Goal: Information Seeking & Learning: Learn about a topic

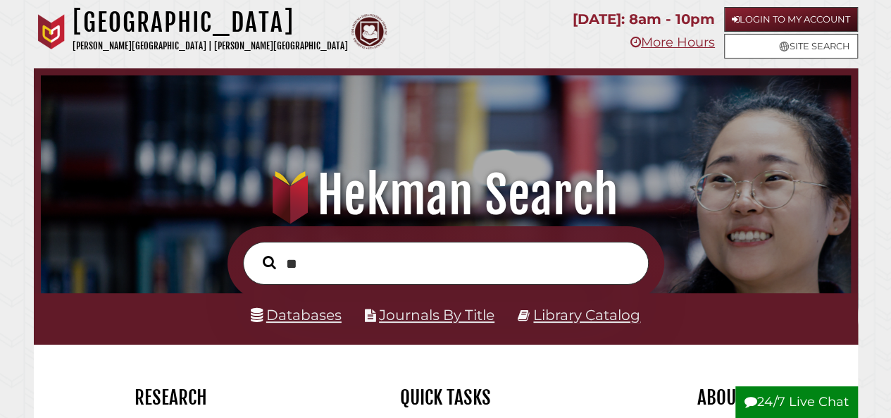
scroll to position [268, 803]
type input "**********"
click at [256, 252] on button "Search" at bounding box center [269, 262] width 27 height 20
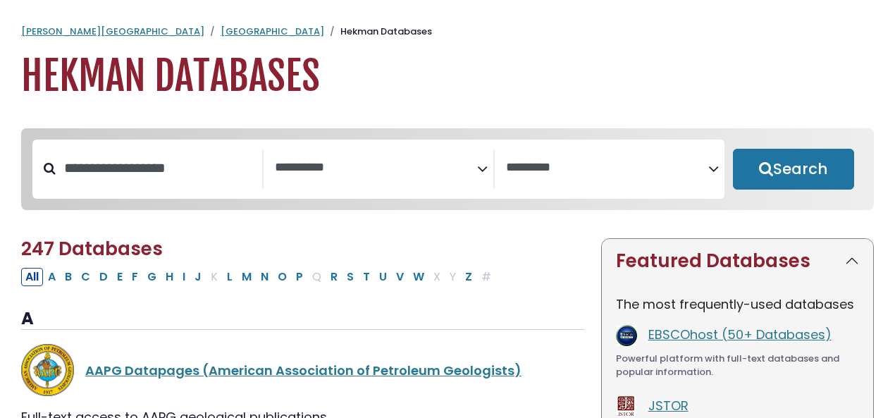
select select "Database Subject Filter"
select select "Database Vendors Filter"
click at [720, 339] on link "EBSCOhost (50+ Databases)" at bounding box center [739, 334] width 183 height 18
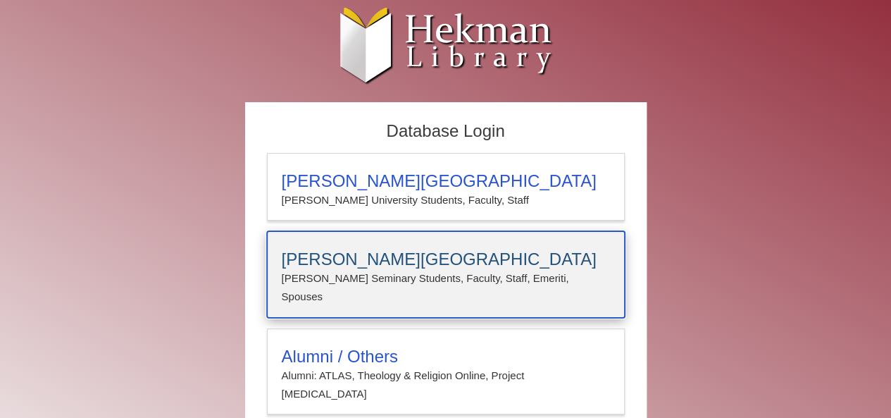
click at [358, 273] on p "Calvin Seminary Students, Faculty, Staff, Emeriti, Spouses" at bounding box center [446, 287] width 328 height 37
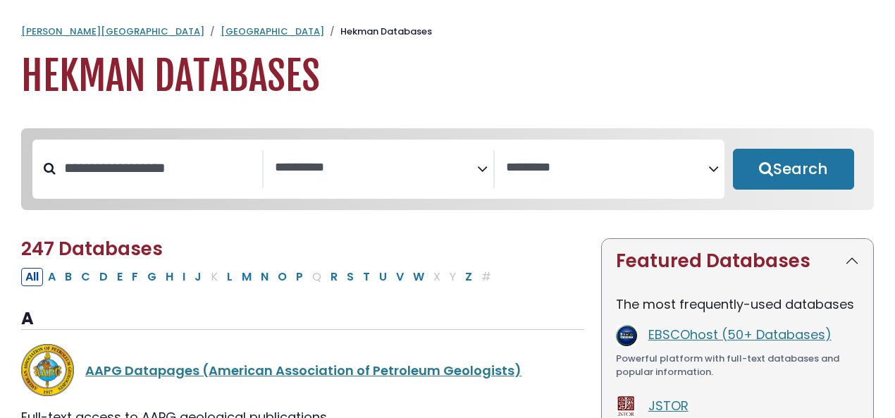
select select "Database Subject Filter"
select select "Database Vendors Filter"
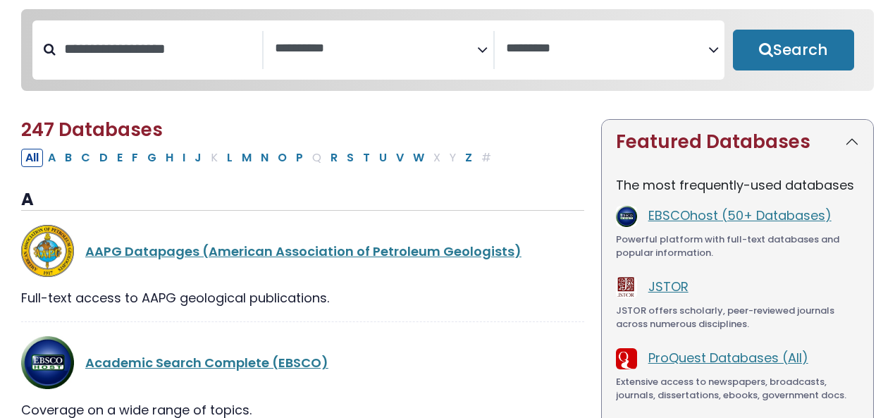
scroll to position [185, 0]
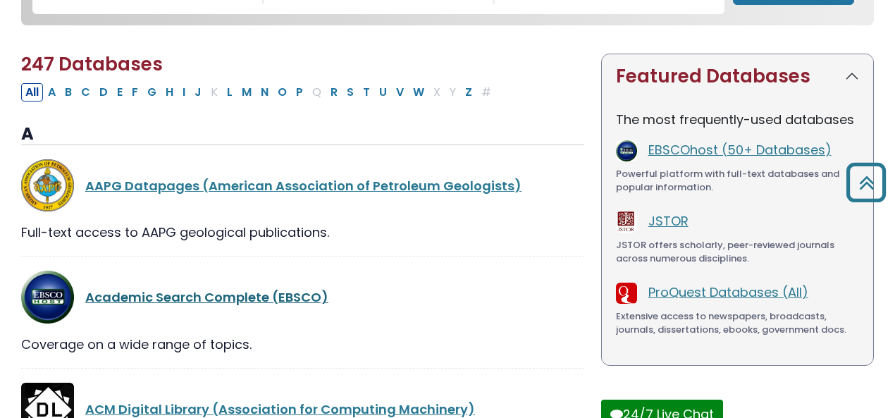
click at [270, 305] on link "Academic Search Complete (EBSCO)" at bounding box center [206, 297] width 243 height 18
click at [654, 222] on link "JSTOR" at bounding box center [668, 221] width 40 height 18
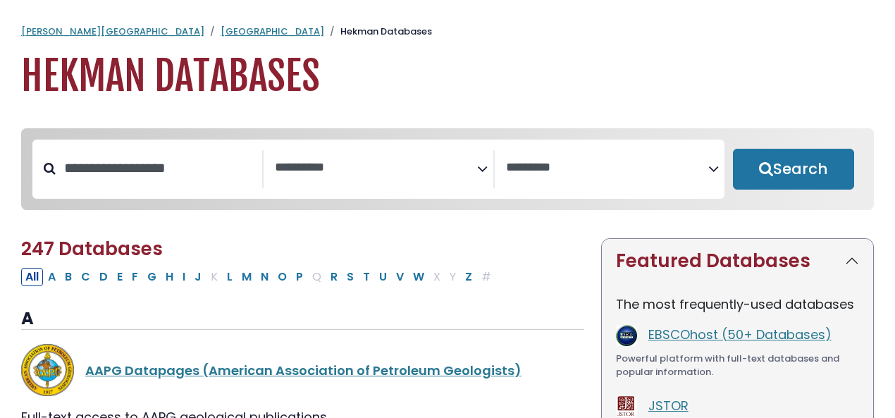
select select "Database Subject Filter"
select select "Database Vendors Filter"
click at [123, 281] on button "E" at bounding box center [120, 277] width 14 height 18
select select "Database Subject Filter"
select select "Database Vendors Filter"
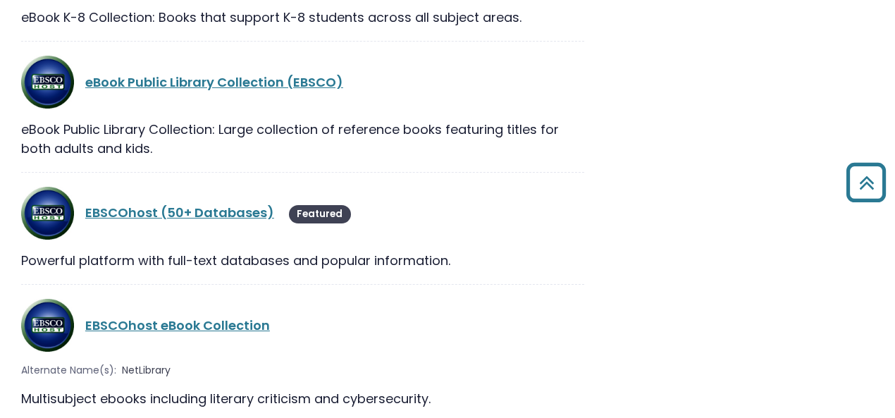
scroll to position [1606, 0]
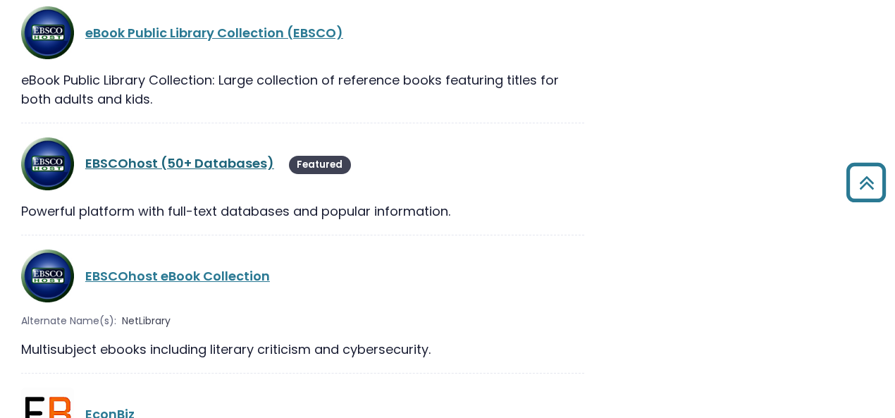
click at [233, 163] on link "EBSCOhost (50+ Databases)" at bounding box center [179, 163] width 189 height 18
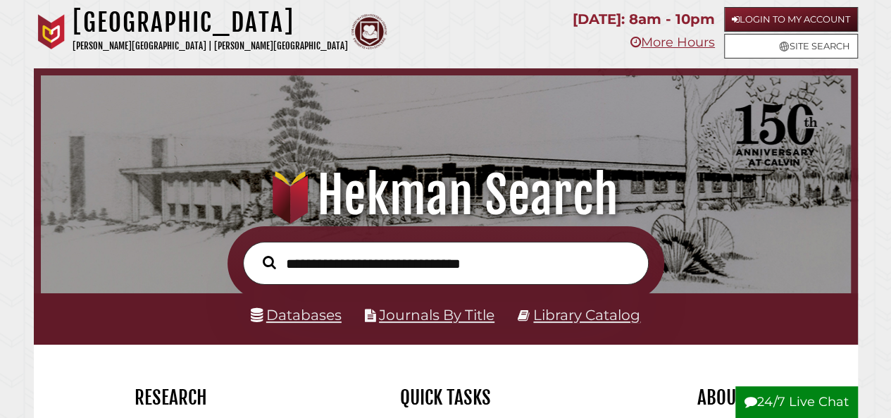
scroll to position [268, 803]
click at [345, 275] on input "text" at bounding box center [446, 263] width 406 height 43
type input "**********"
click at [256, 252] on button "Search" at bounding box center [269, 262] width 27 height 20
